Goal: Information Seeking & Learning: Check status

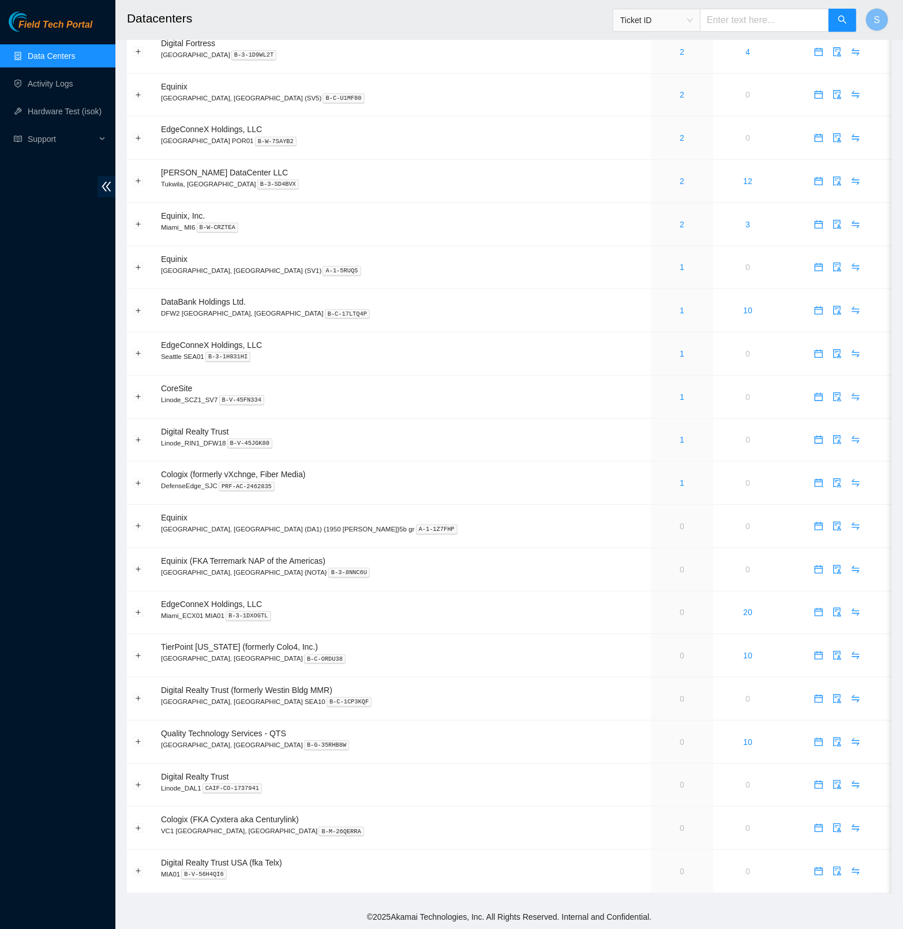
scroll to position [21, 0]
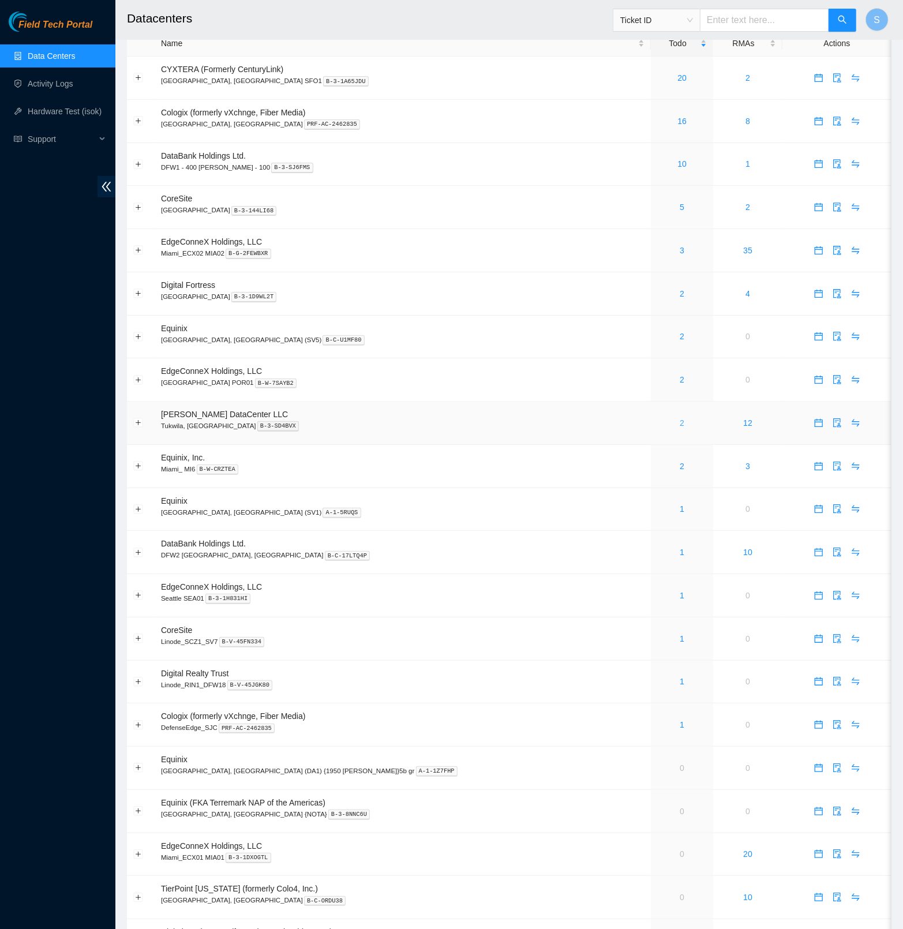
click at [680, 425] on link "2" at bounding box center [682, 422] width 5 height 9
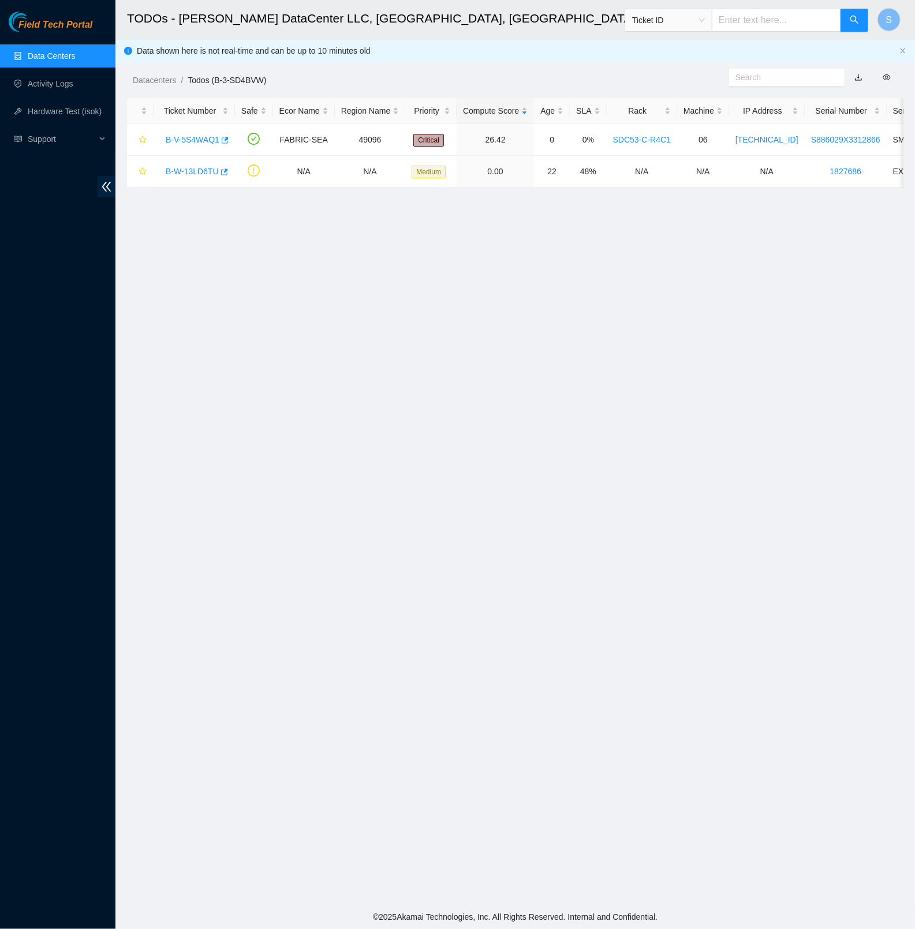
click at [321, 240] on main "TODOs - Sabey DataCenter LLC, Tukwila, WA Ticket ID S Data shown here is not re…" at bounding box center [514, 452] width 799 height 905
click at [384, 342] on main "TODOs - Sabey DataCenter LLC, Tukwila, WA Ticket ID S Data shown here is not re…" at bounding box center [514, 452] width 799 height 905
click at [63, 31] on link "Field Tech Portal" at bounding box center [51, 28] width 84 height 15
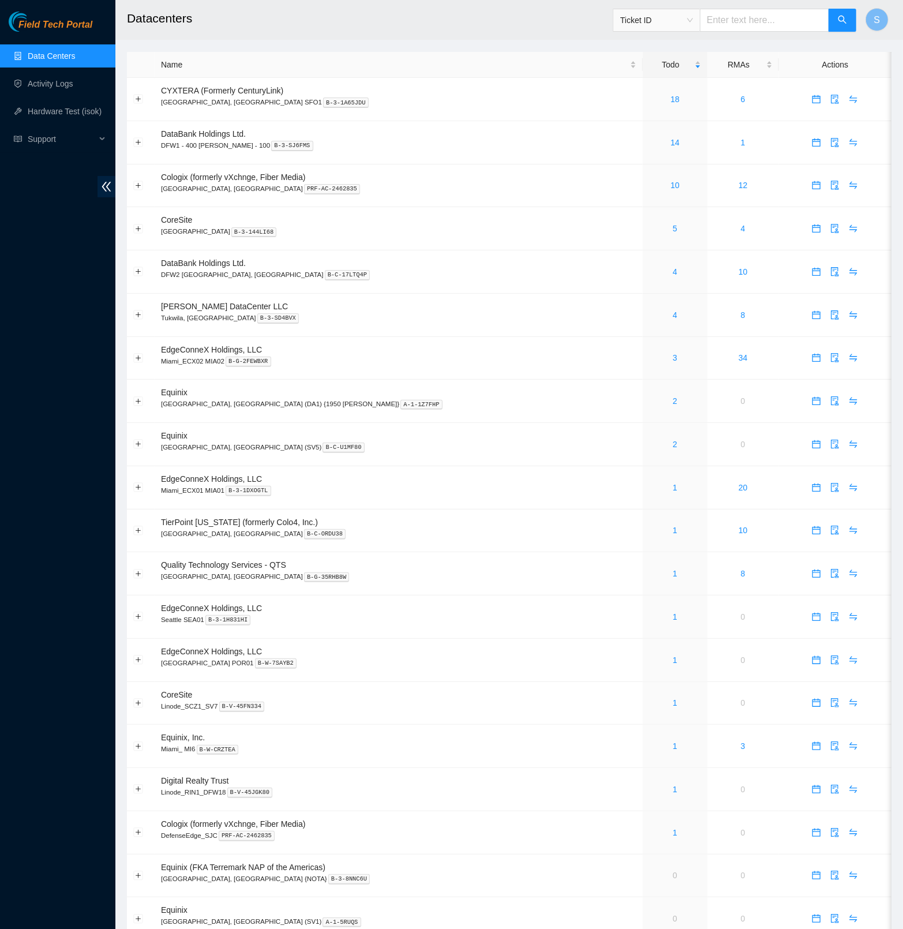
click at [764, 39] on header "Datacenters Ticket ID S" at bounding box center [566, 20] width 903 height 40
click at [767, 32] on div "Ticket ID" at bounding box center [735, 20] width 244 height 37
click at [768, 31] on input "text" at bounding box center [764, 20] width 129 height 23
paste input "B-V-5S4WAQ1"
type input "B-V-5S4WAQ1"
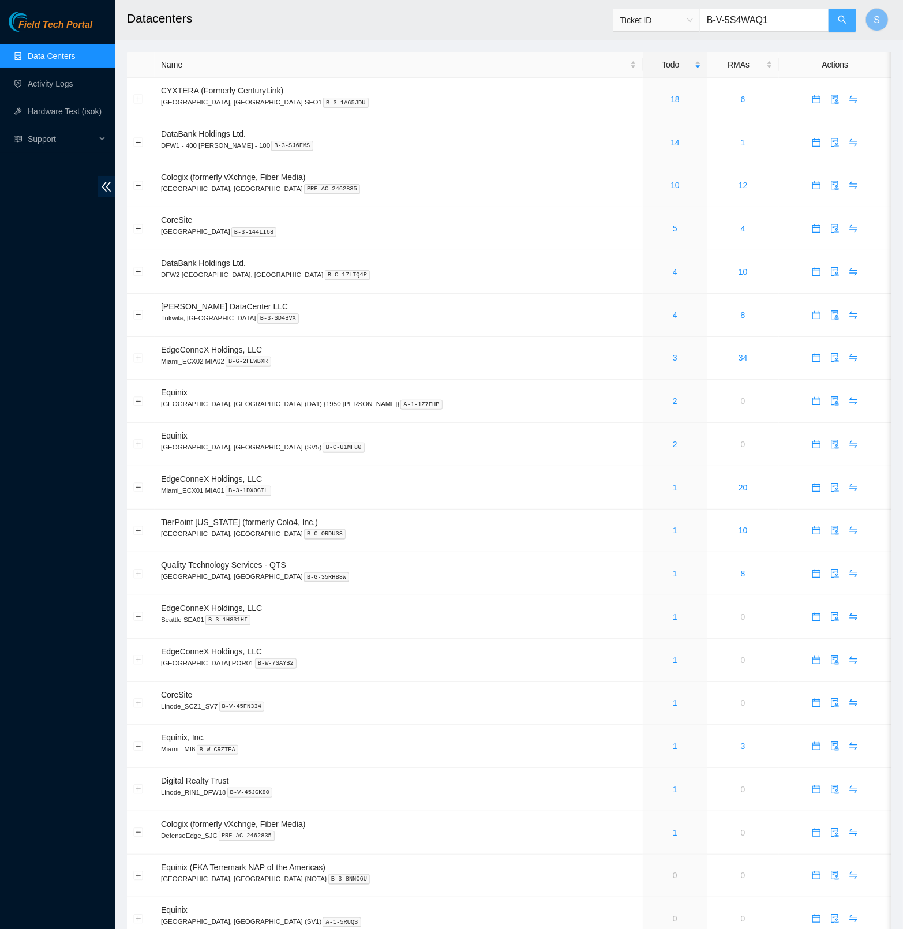
click at [841, 24] on span "search" at bounding box center [842, 20] width 9 height 11
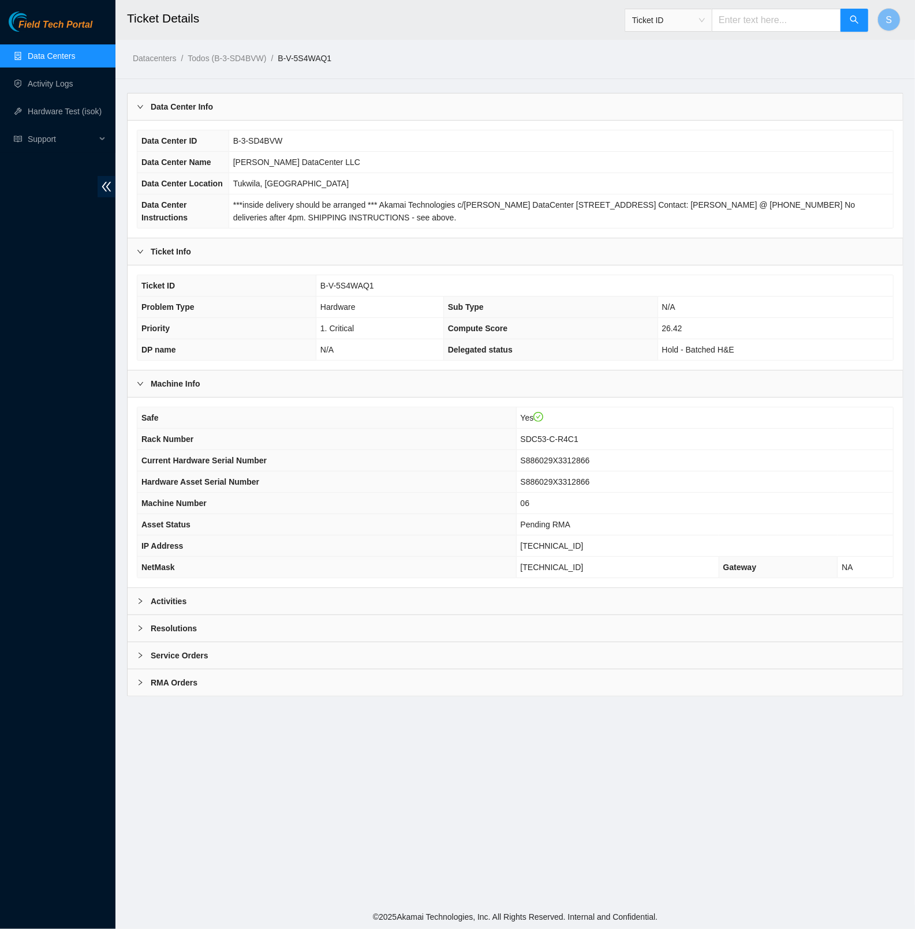
click at [200, 615] on div "Activities" at bounding box center [515, 601] width 775 height 27
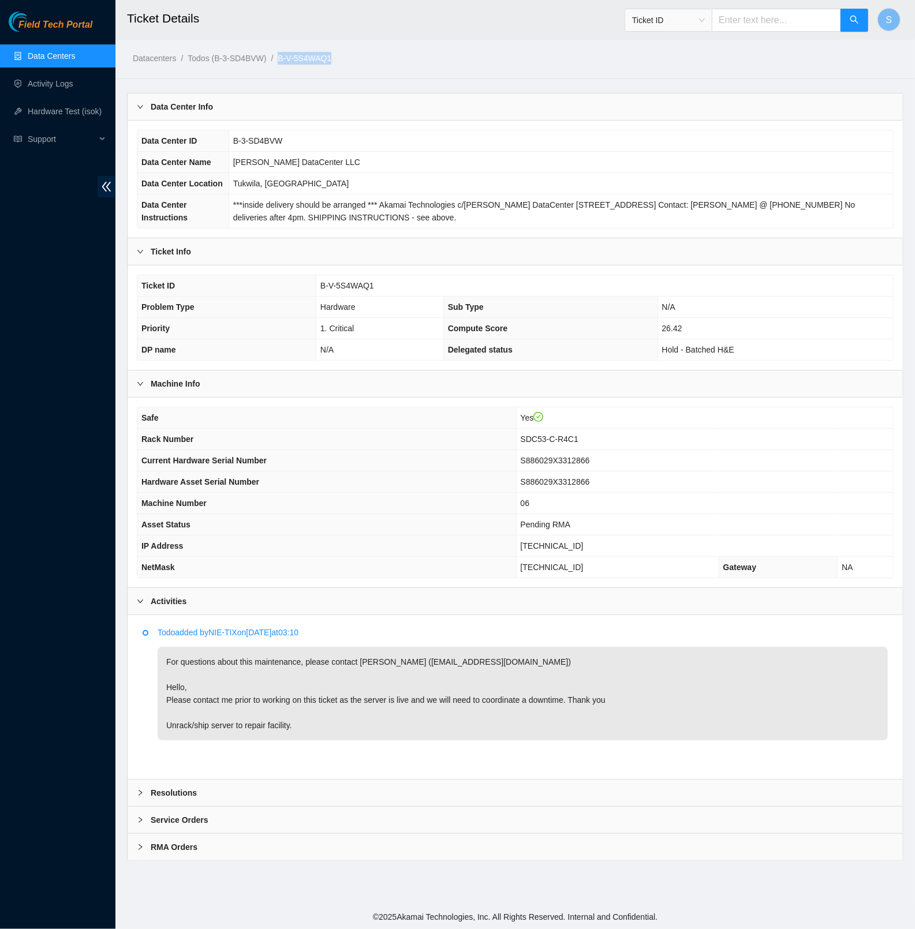
copy link "B-V-5S4WAQ1"
click at [795, 17] on input "text" at bounding box center [776, 20] width 129 height 23
paste input "B-W-WQ1IIB"
type input "B-W-WQ1IIB"
click at [852, 20] on icon "search" at bounding box center [854, 19] width 9 height 9
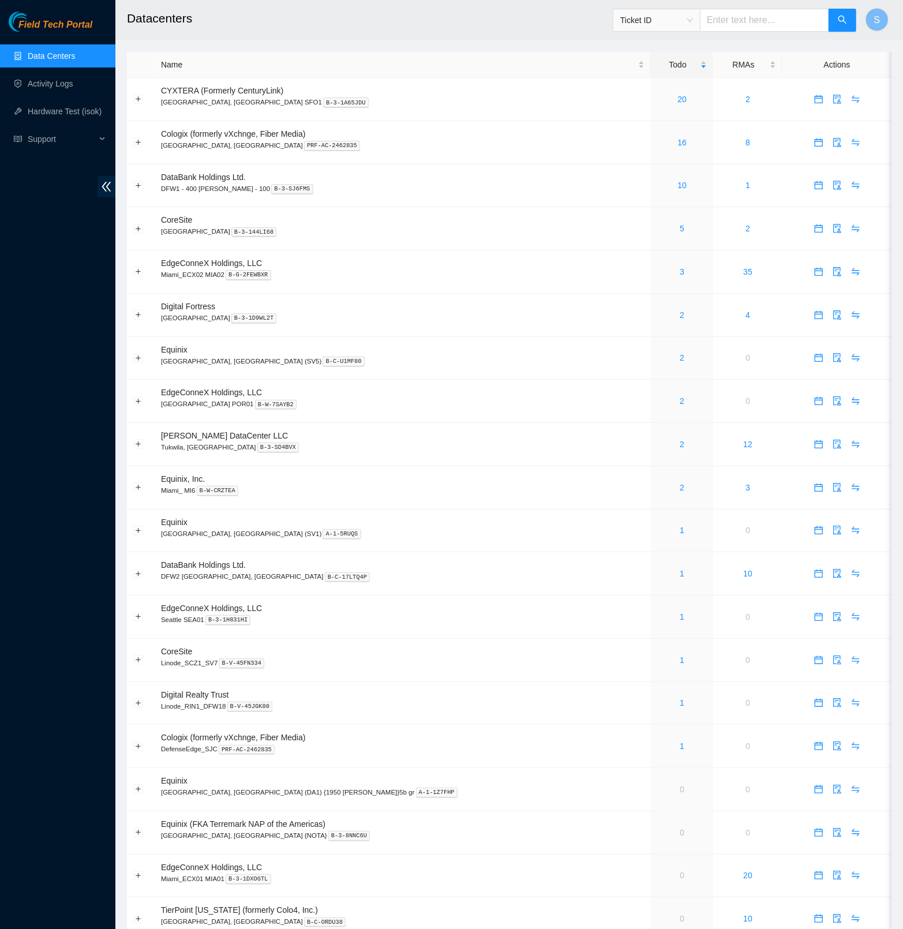
scroll to position [144, 0]
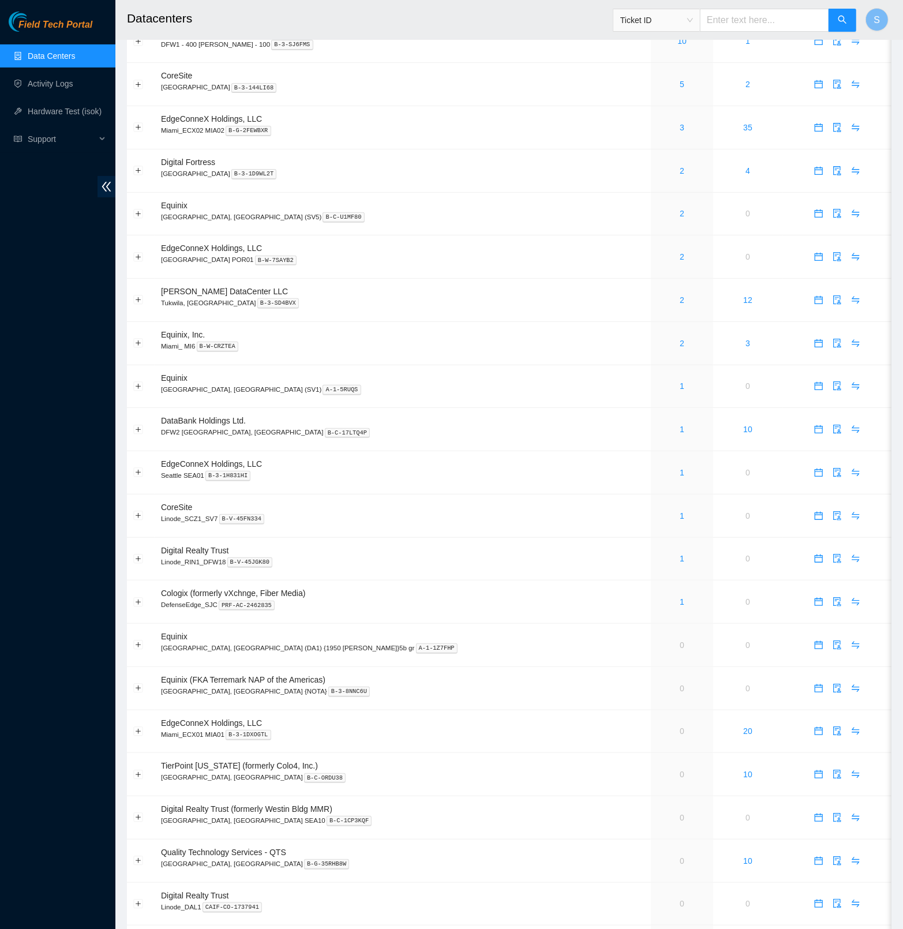
click at [680, 477] on link "1" at bounding box center [682, 472] width 5 height 9
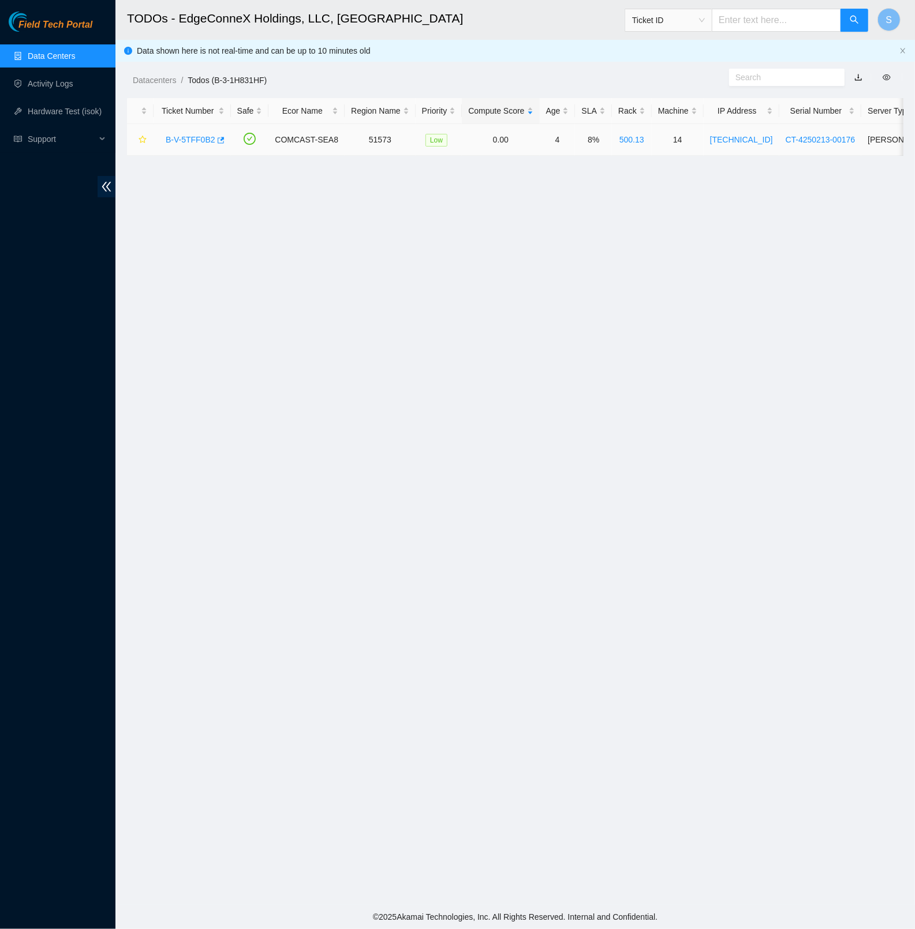
click at [203, 139] on link "B-V-5TFF0B2" at bounding box center [191, 139] width 50 height 9
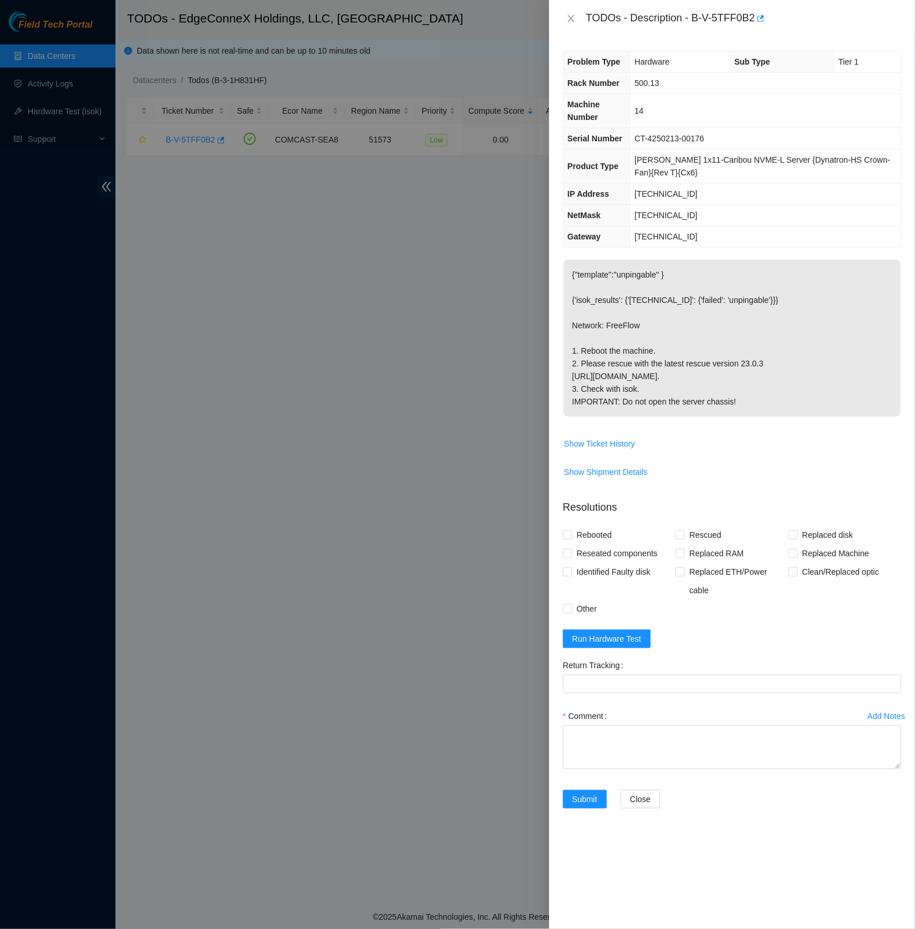
click at [573, 23] on button "Close" at bounding box center [571, 18] width 16 height 11
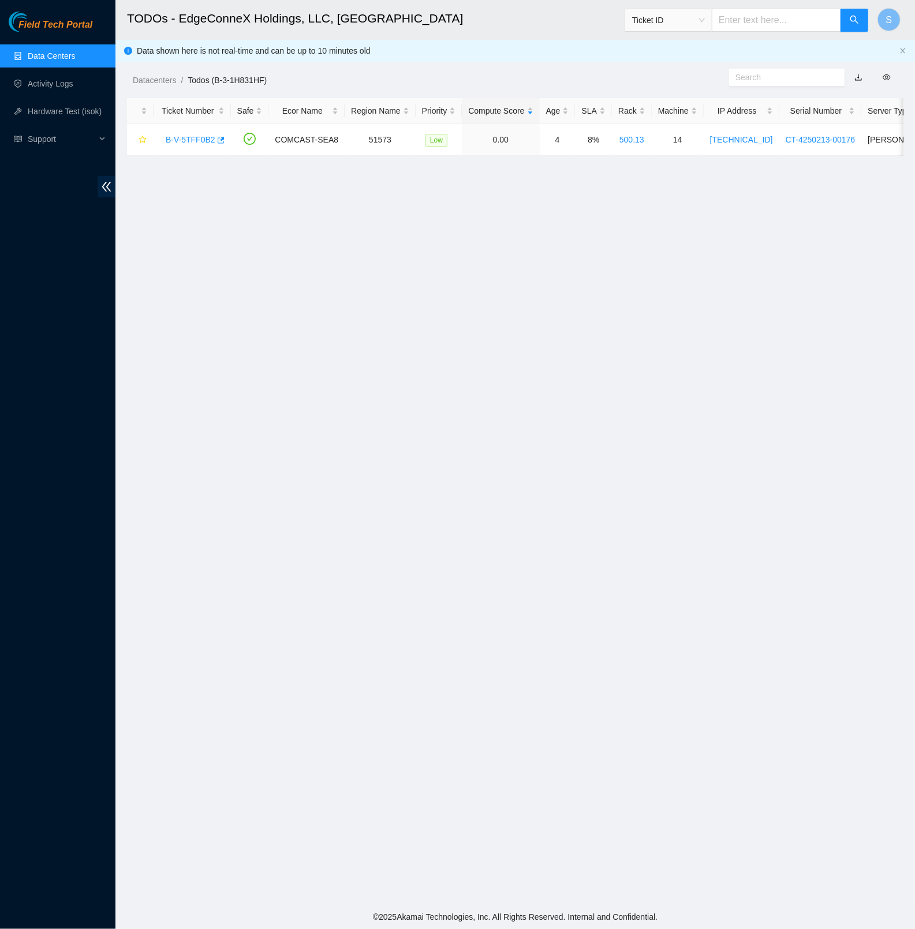
click at [730, 562] on main "TODOs - EdgeConneX Holdings, LLC, Seattle SEA01 Ticket ID S Data shown here is …" at bounding box center [514, 452] width 799 height 905
click at [72, 24] on span "Field Tech Portal" at bounding box center [55, 25] width 74 height 11
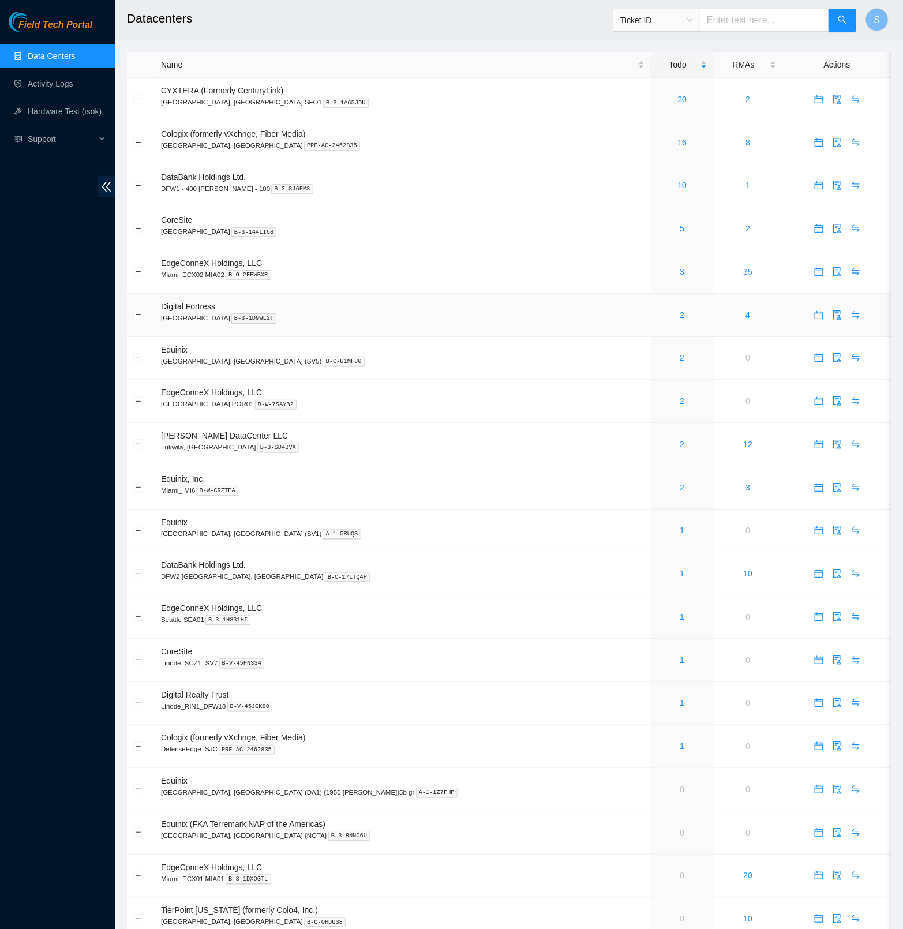
click at [330, 324] on td "Digital Fortress [GEOGRAPHIC_DATA] B-3-1D9WL2T" at bounding box center [403, 315] width 496 height 43
click at [657, 316] on div "2" at bounding box center [682, 315] width 50 height 13
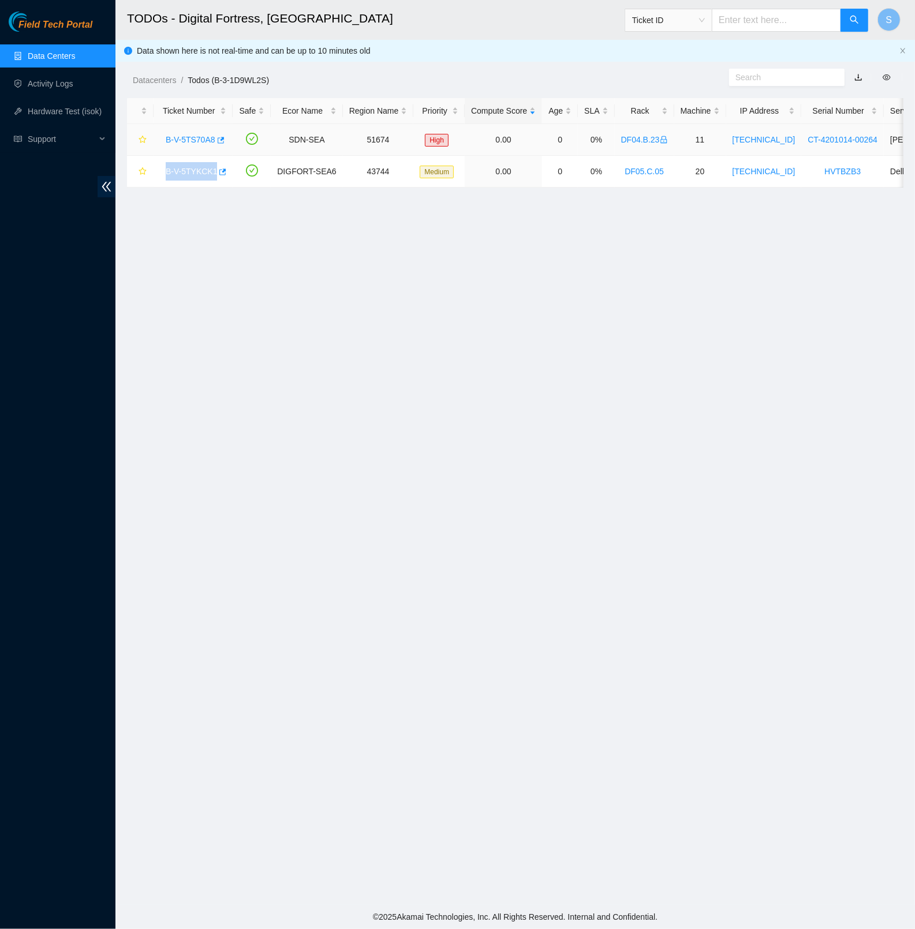
click at [187, 137] on link "B-V-5TS70A8" at bounding box center [191, 139] width 50 height 9
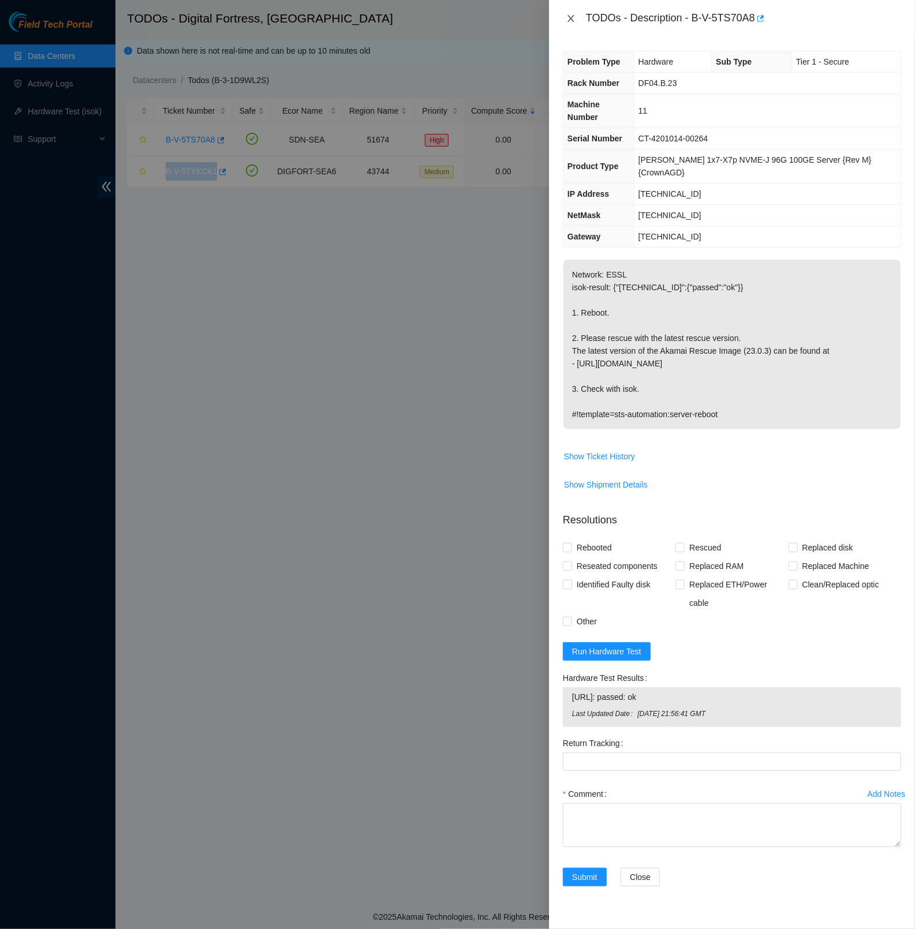
click at [569, 20] on icon "close" at bounding box center [570, 18] width 9 height 9
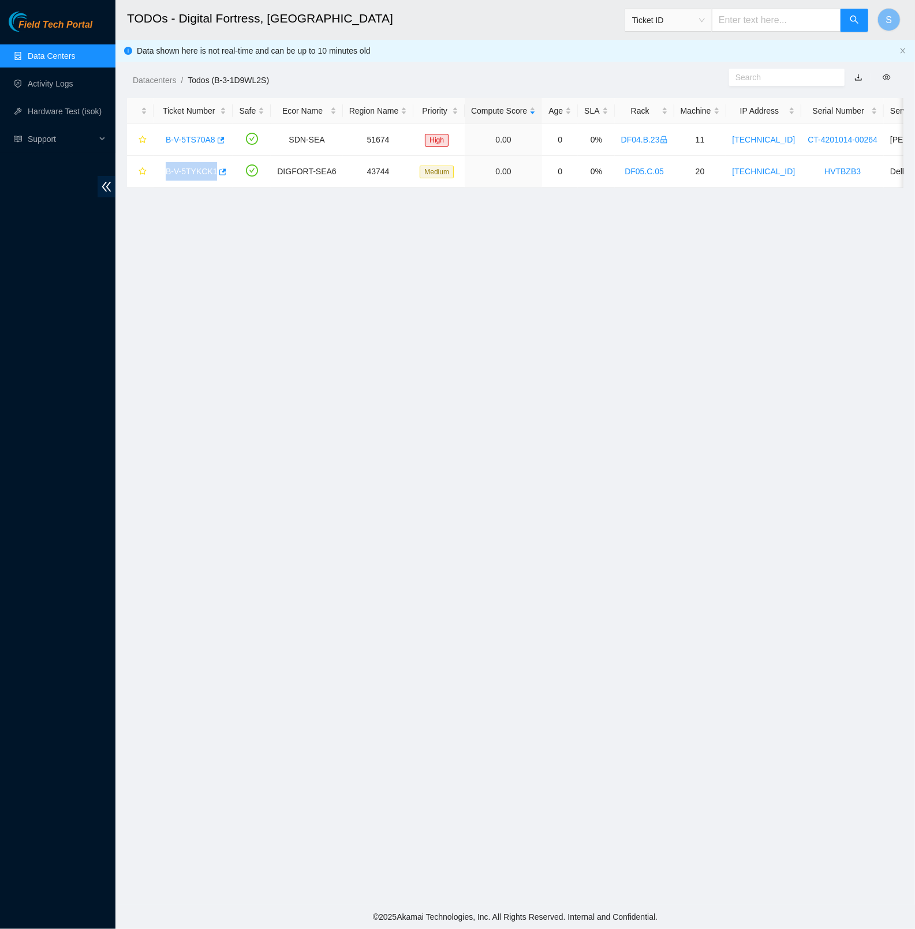
click at [59, 35] on link "Field Tech Portal" at bounding box center [51, 28] width 84 height 15
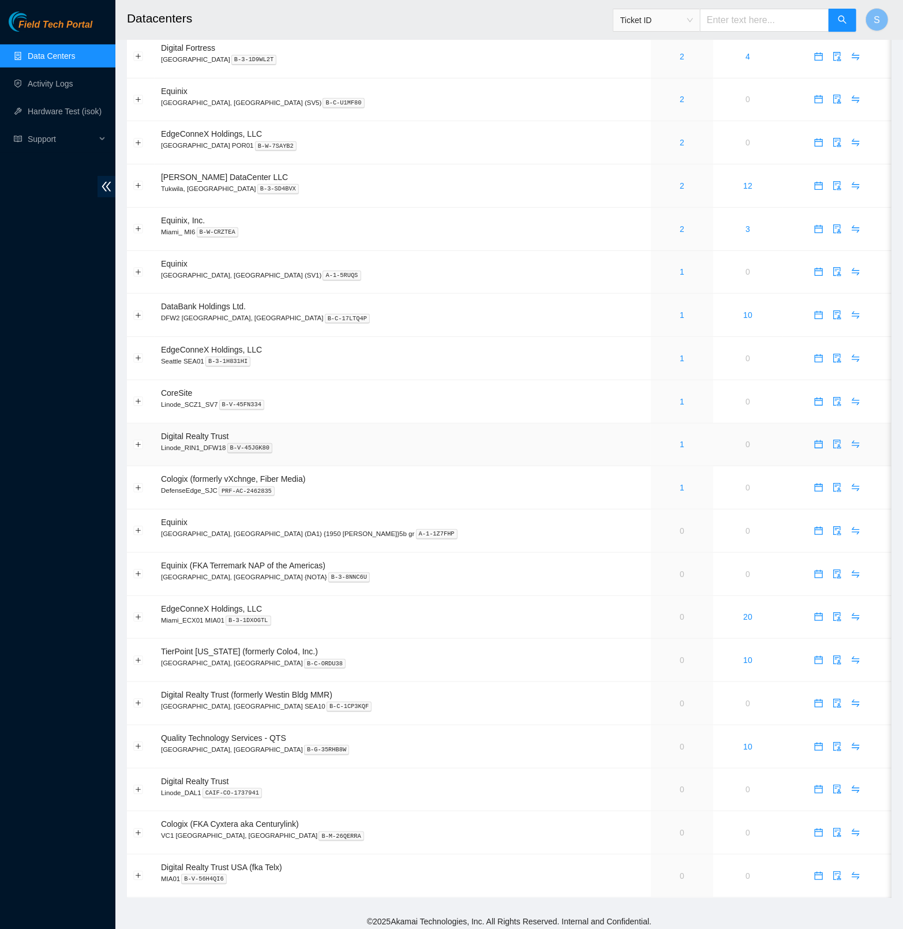
scroll to position [271, 0]
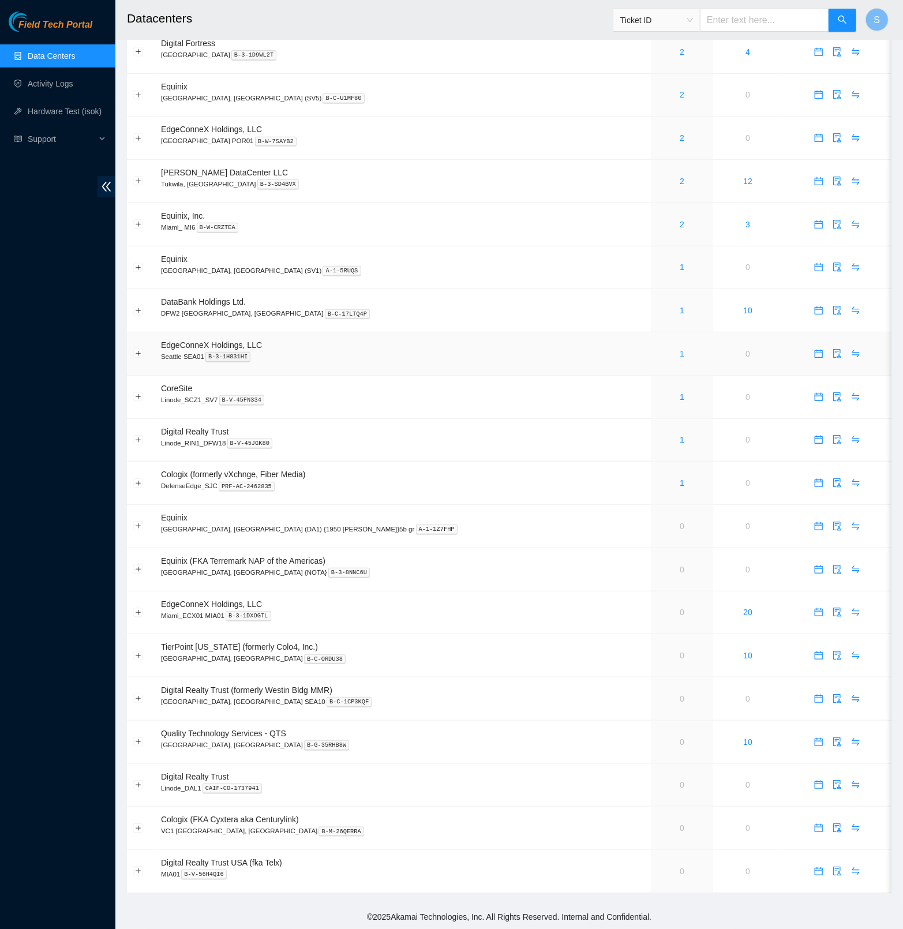
click at [680, 350] on link "1" at bounding box center [682, 353] width 5 height 9
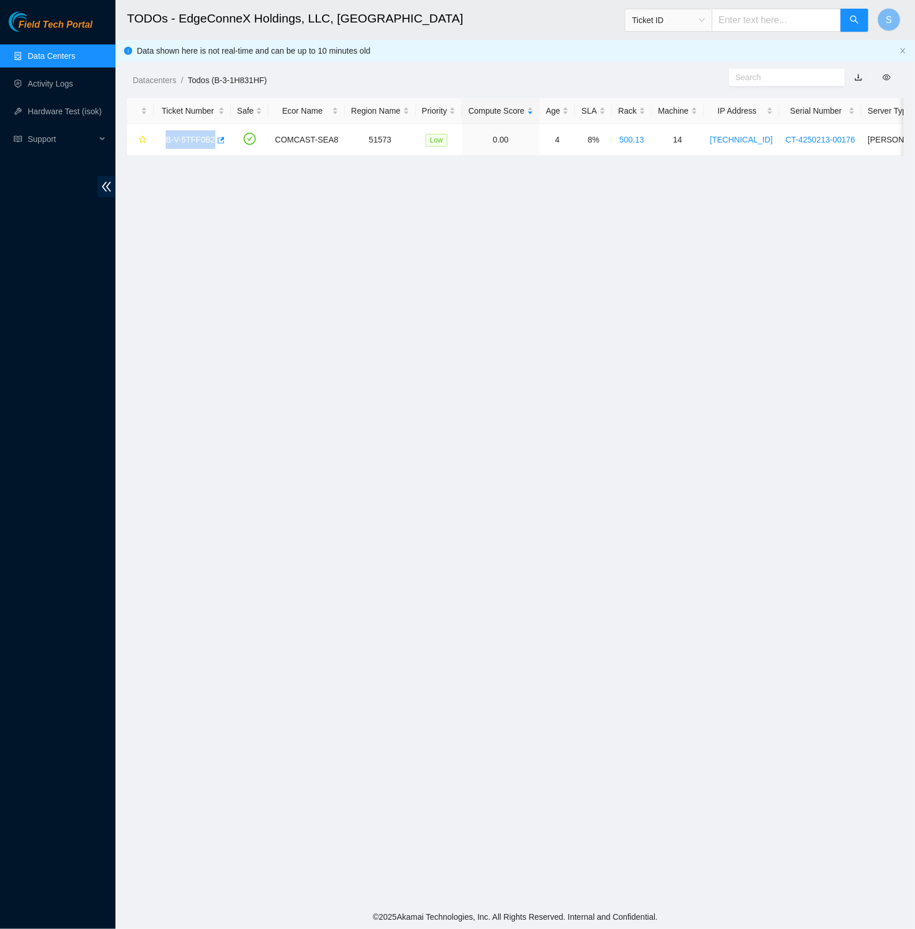
click at [72, 29] on span "Field Tech Portal" at bounding box center [55, 25] width 74 height 11
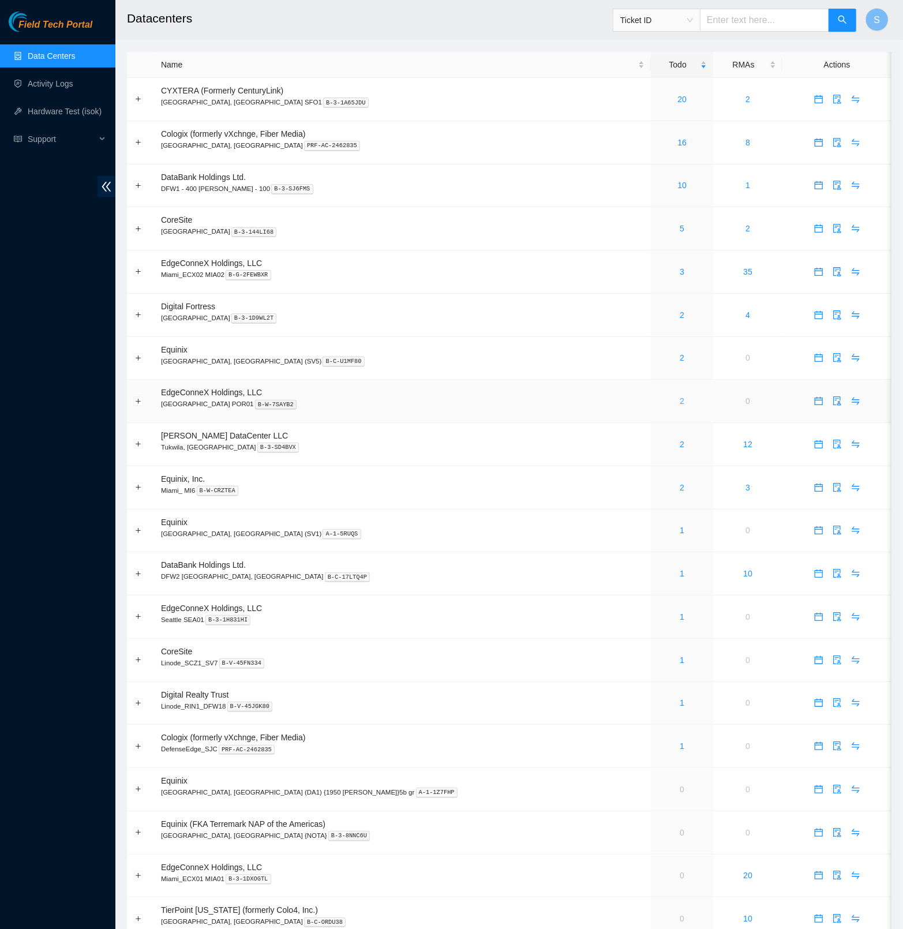
click at [680, 404] on link "2" at bounding box center [682, 401] width 5 height 9
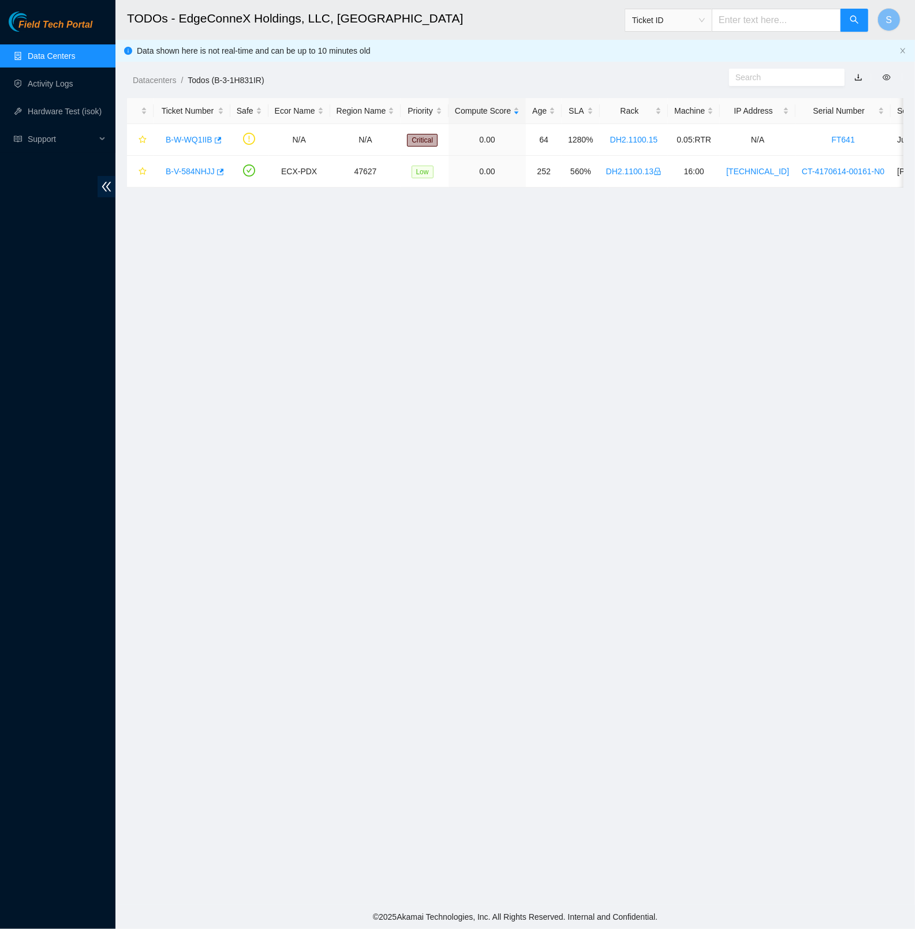
click at [458, 314] on main "TODOs - EdgeConneX Holdings, LLC, Portland POR01 Ticket ID S Data shown here is…" at bounding box center [514, 452] width 799 height 905
copy link "B-V-584NHJJ"
click at [63, 26] on span "Field Tech Portal" at bounding box center [55, 25] width 74 height 11
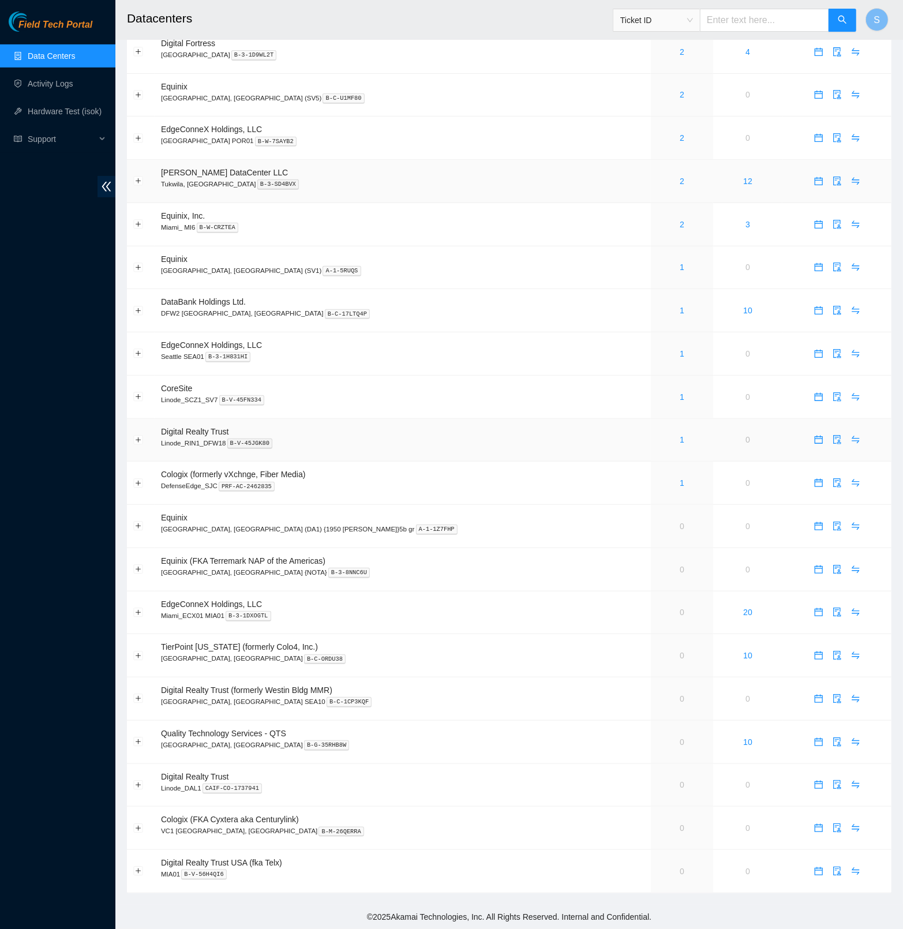
scroll to position [12, 0]
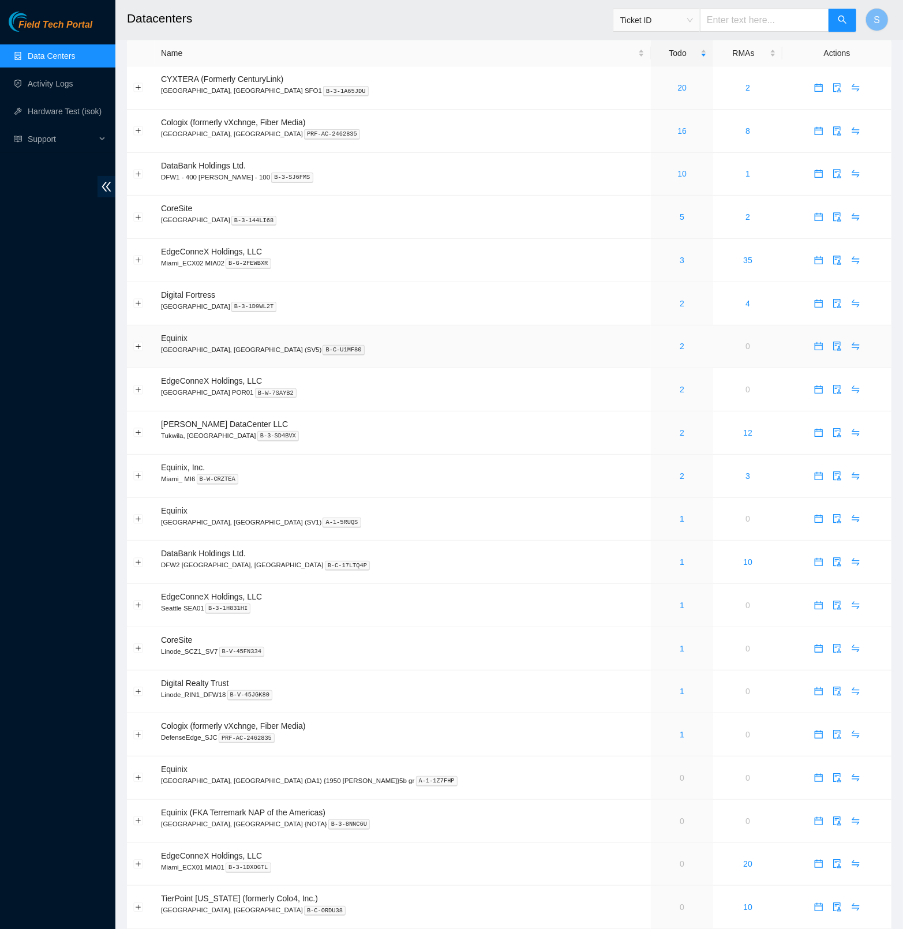
click at [549, 347] on p "San Jose, CA (SV5) B-C-U1MF80" at bounding box center [403, 350] width 484 height 10
click at [460, 103] on td "CYXTERA (Formerly CenturyLink) Santa Clara, CA SFO1 B-3-1A65JDU" at bounding box center [403, 87] width 496 height 43
click at [83, 33] on link "Field Tech Portal" at bounding box center [51, 28] width 84 height 15
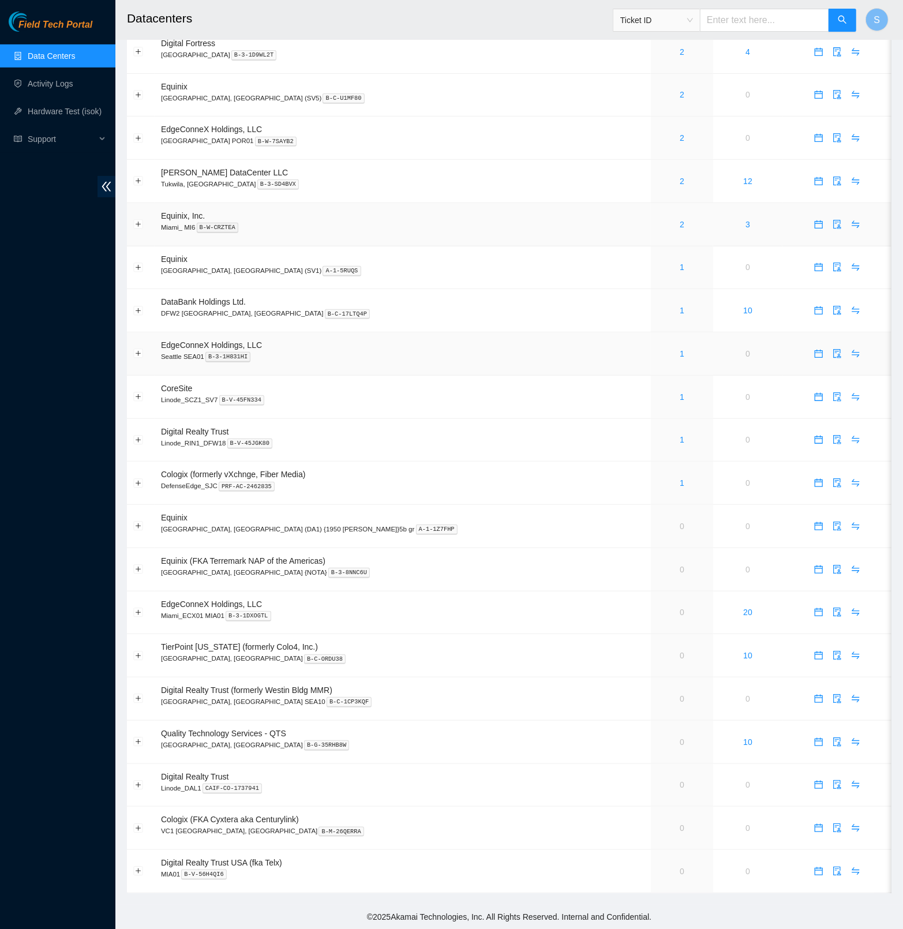
scroll to position [129, 0]
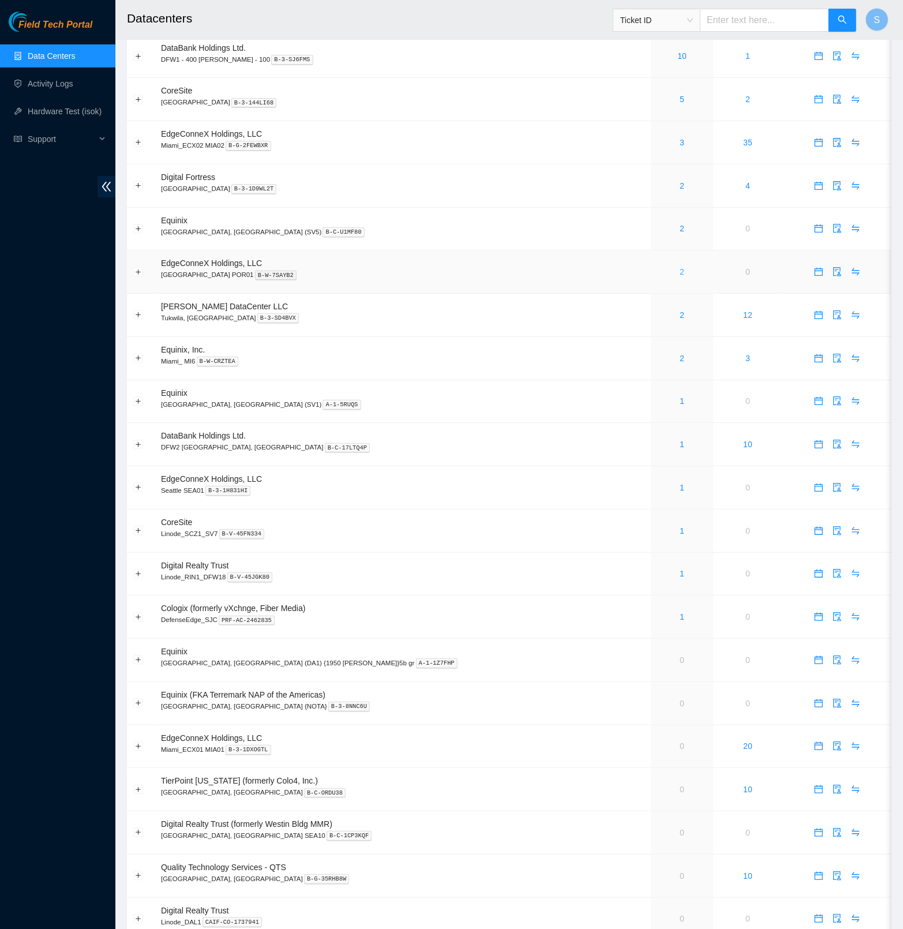
click at [680, 273] on link "2" at bounding box center [682, 271] width 5 height 9
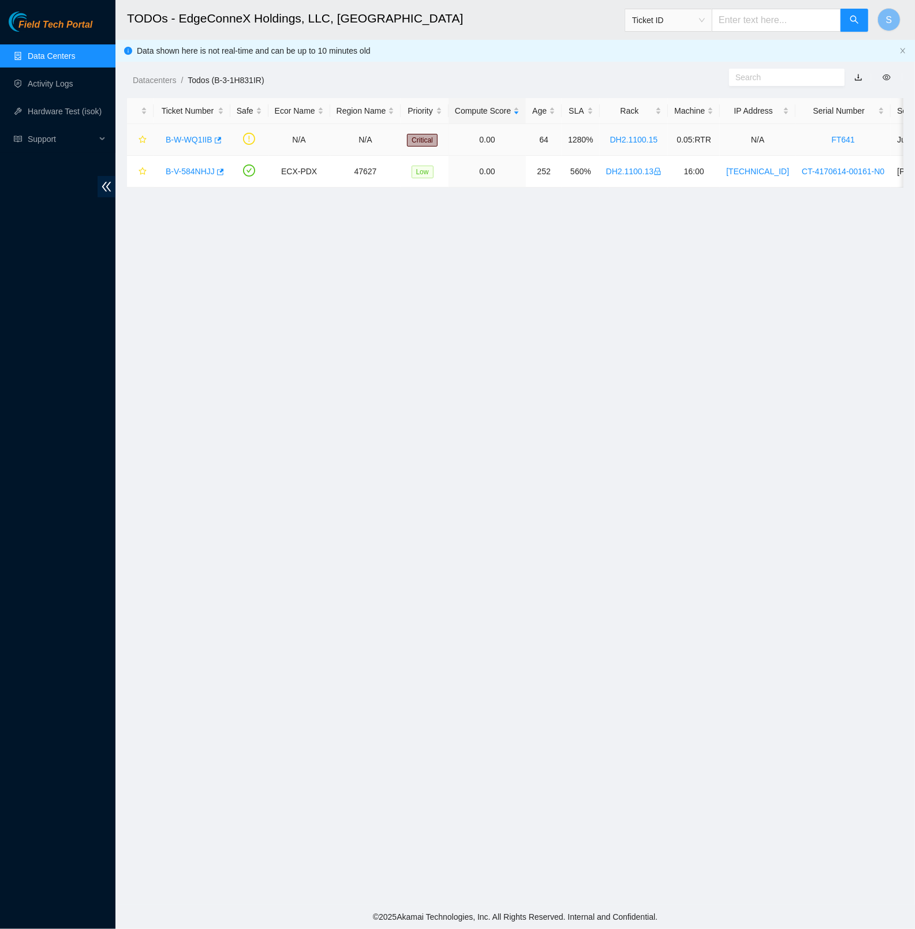
click at [190, 141] on link "B-W-WQ1IIB" at bounding box center [189, 139] width 47 height 9
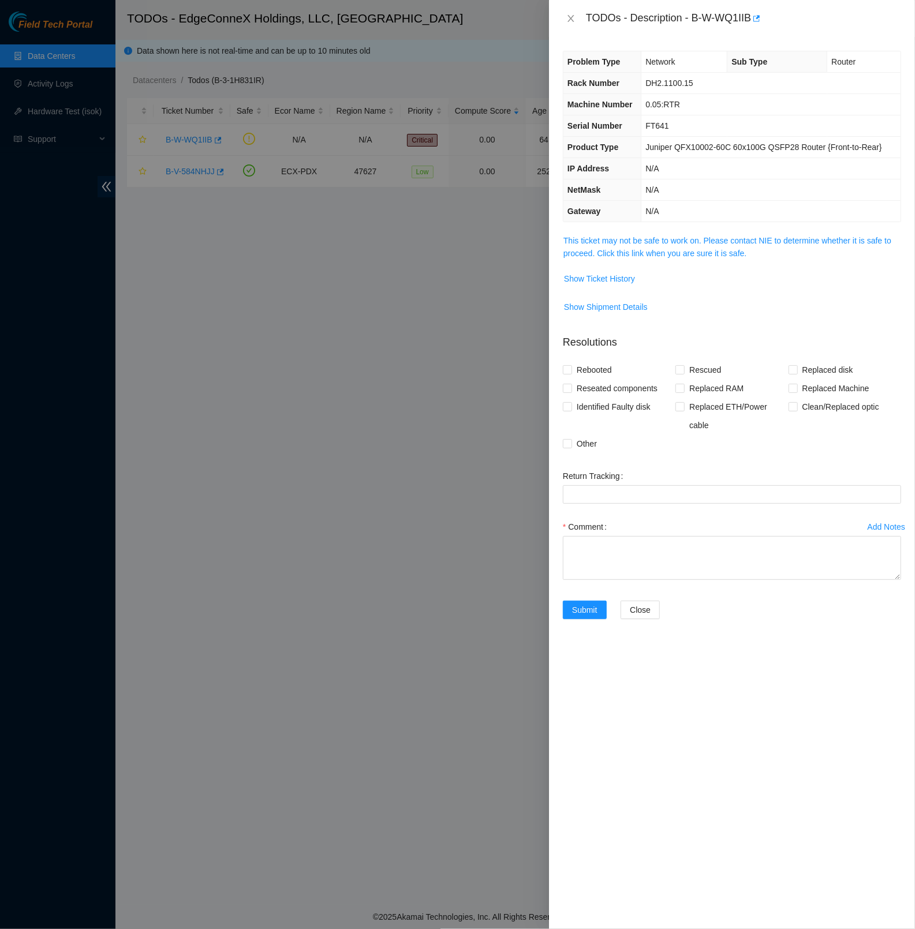
click at [651, 269] on td "This ticket may not be safe to work on. Please contact NIE to determine whether…" at bounding box center [732, 251] width 338 height 35
click at [661, 258] on link "This ticket may not be safe to work on. Please contact NIE to determine whether…" at bounding box center [727, 247] width 328 height 22
